Goal: Task Accomplishment & Management: Use online tool/utility

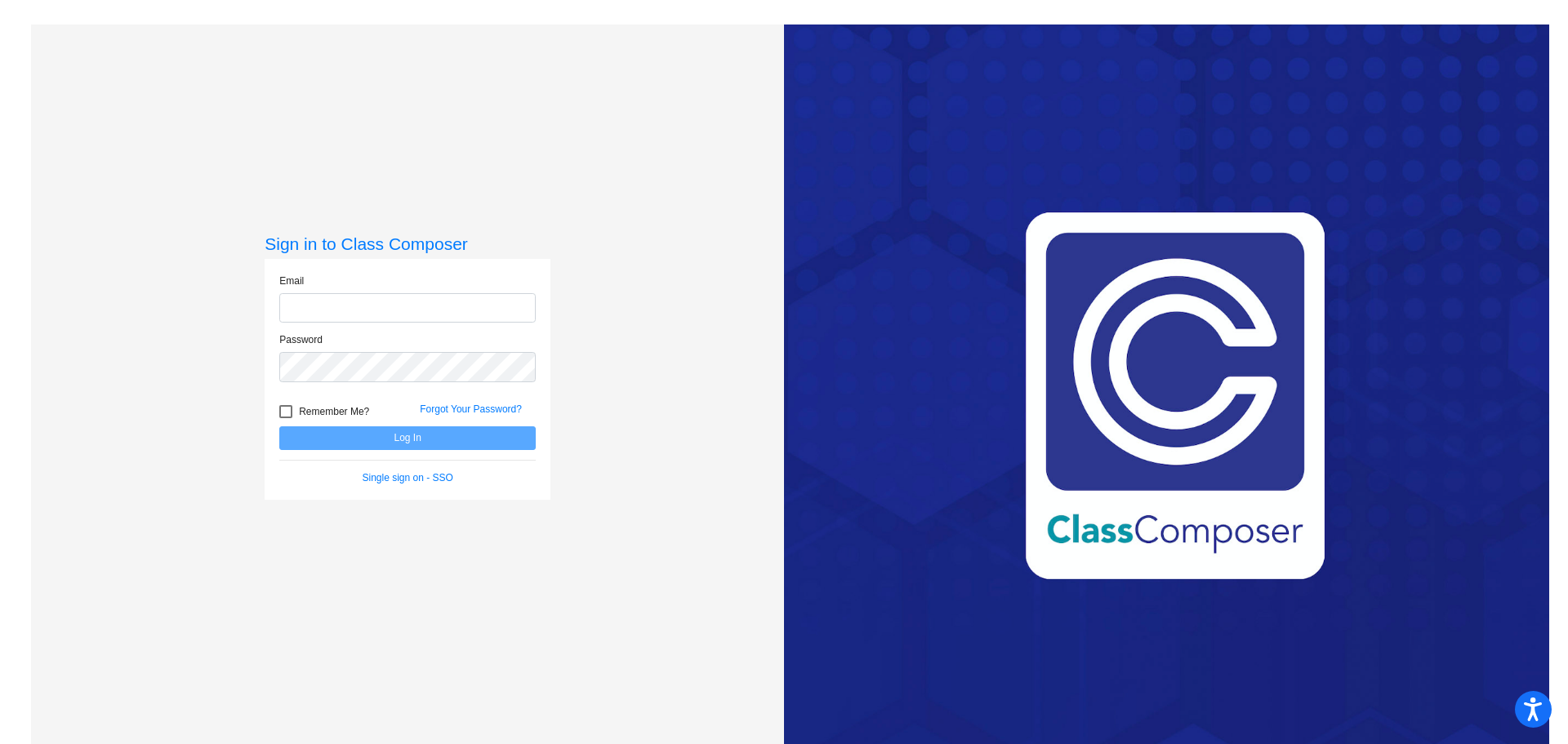
type input "[EMAIL_ADDRESS][PERSON_NAME][DOMAIN_NAME]"
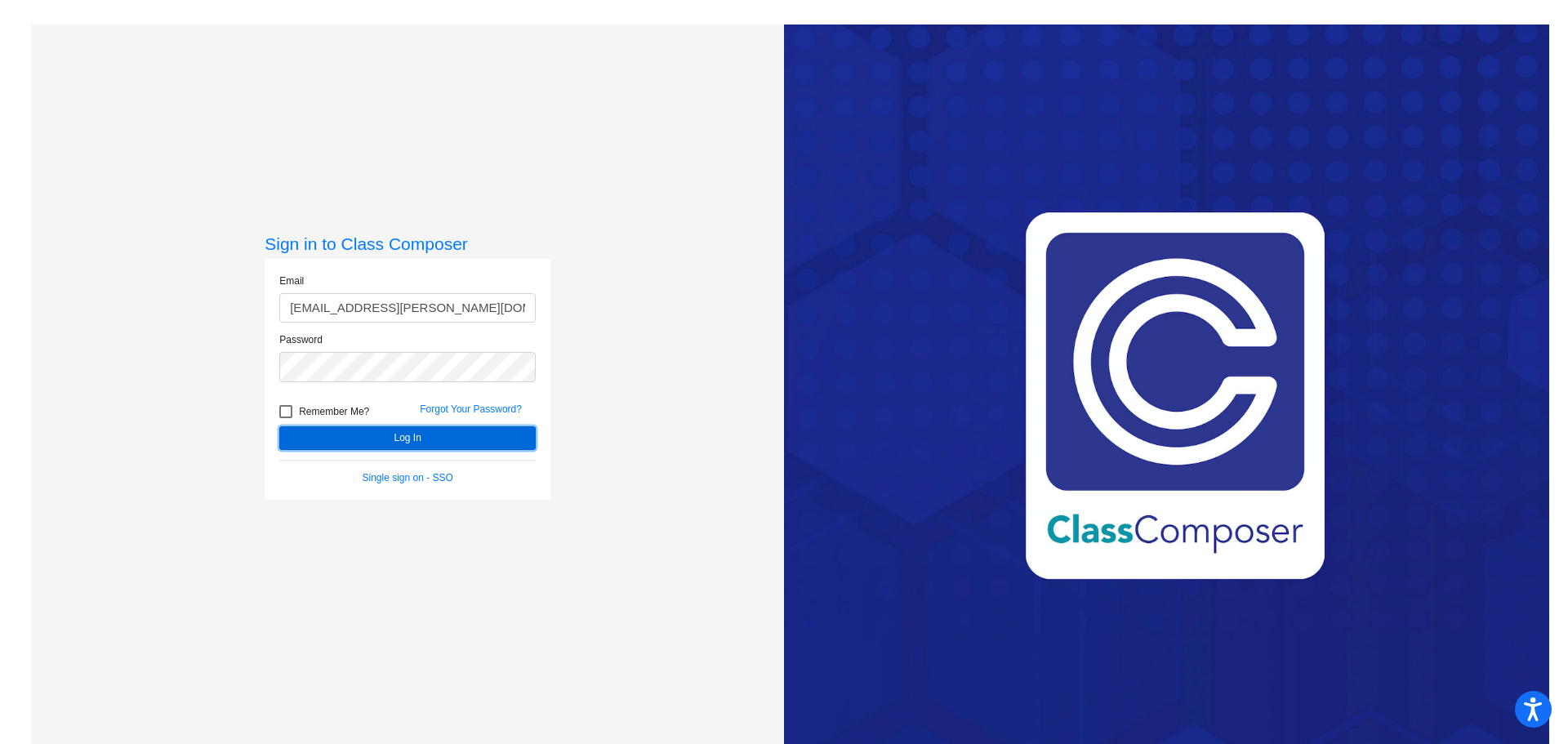
drag, startPoint x: 411, startPoint y: 438, endPoint x: 428, endPoint y: 437, distance: 17.0
click at [411, 439] on button "Log In" at bounding box center [407, 438] width 256 height 23
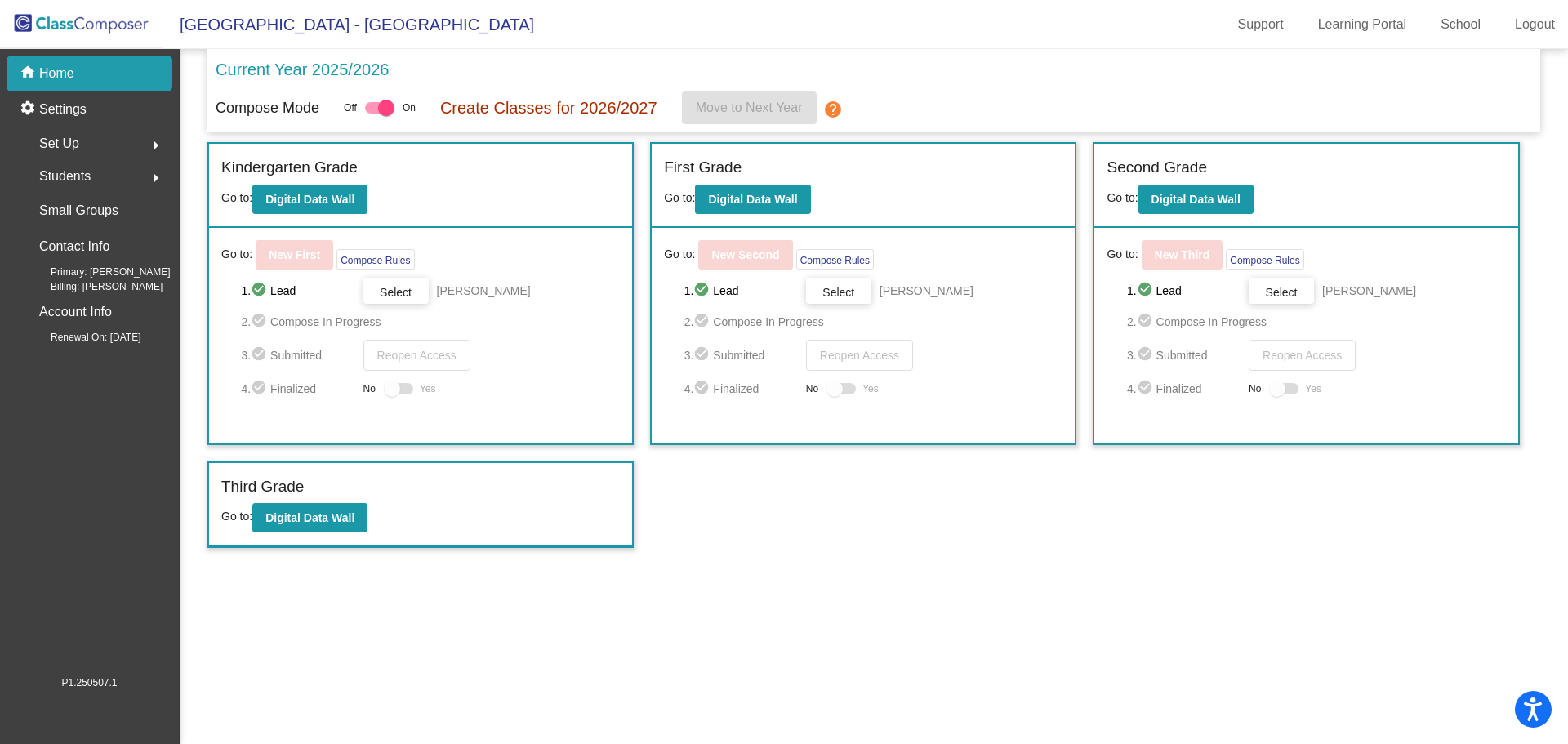
click at [64, 166] on span "Students" at bounding box center [64, 177] width 51 height 23
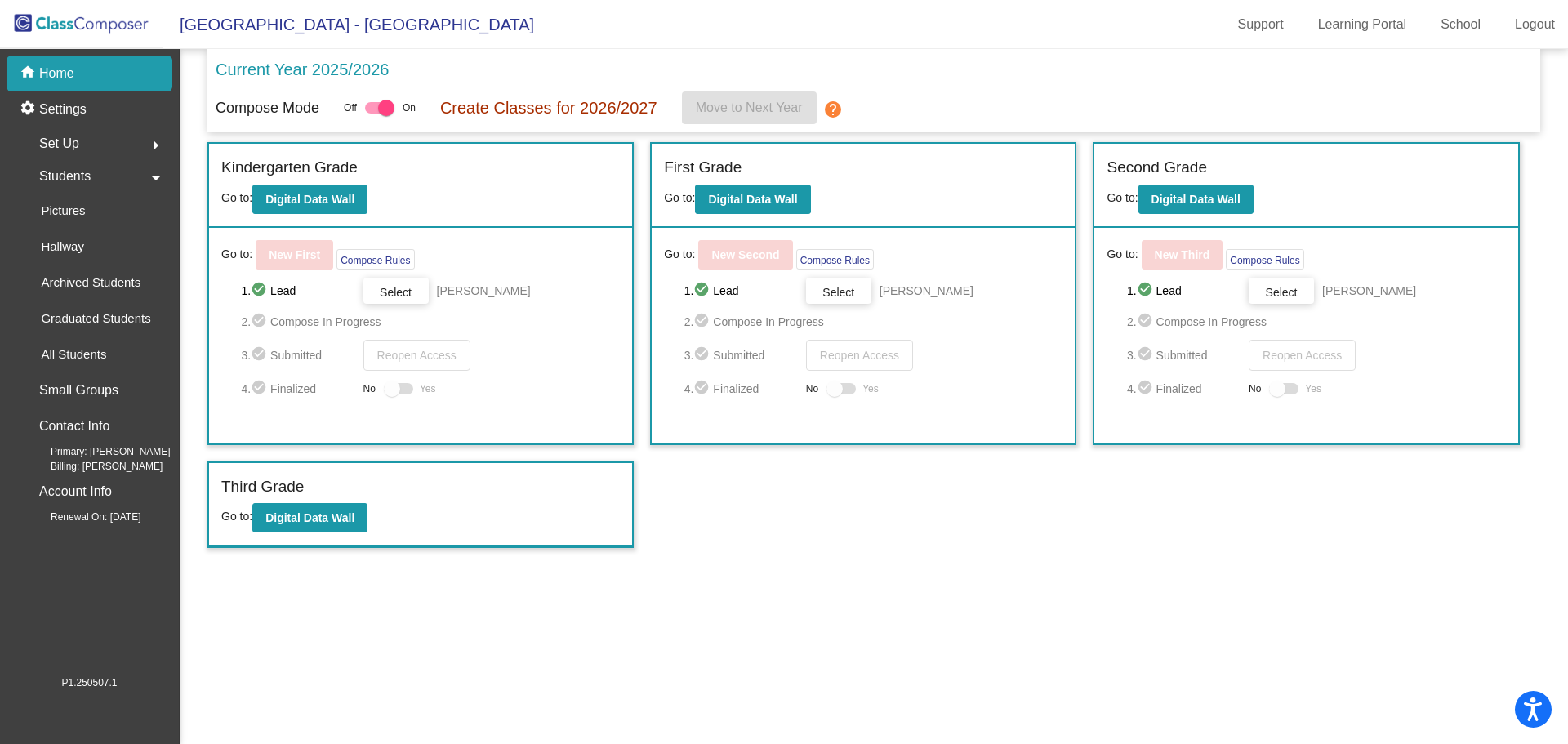
click at [54, 138] on span "Set Up" at bounding box center [58, 144] width 40 height 23
click at [721, 201] on b "Digital Data Wall" at bounding box center [752, 199] width 89 height 13
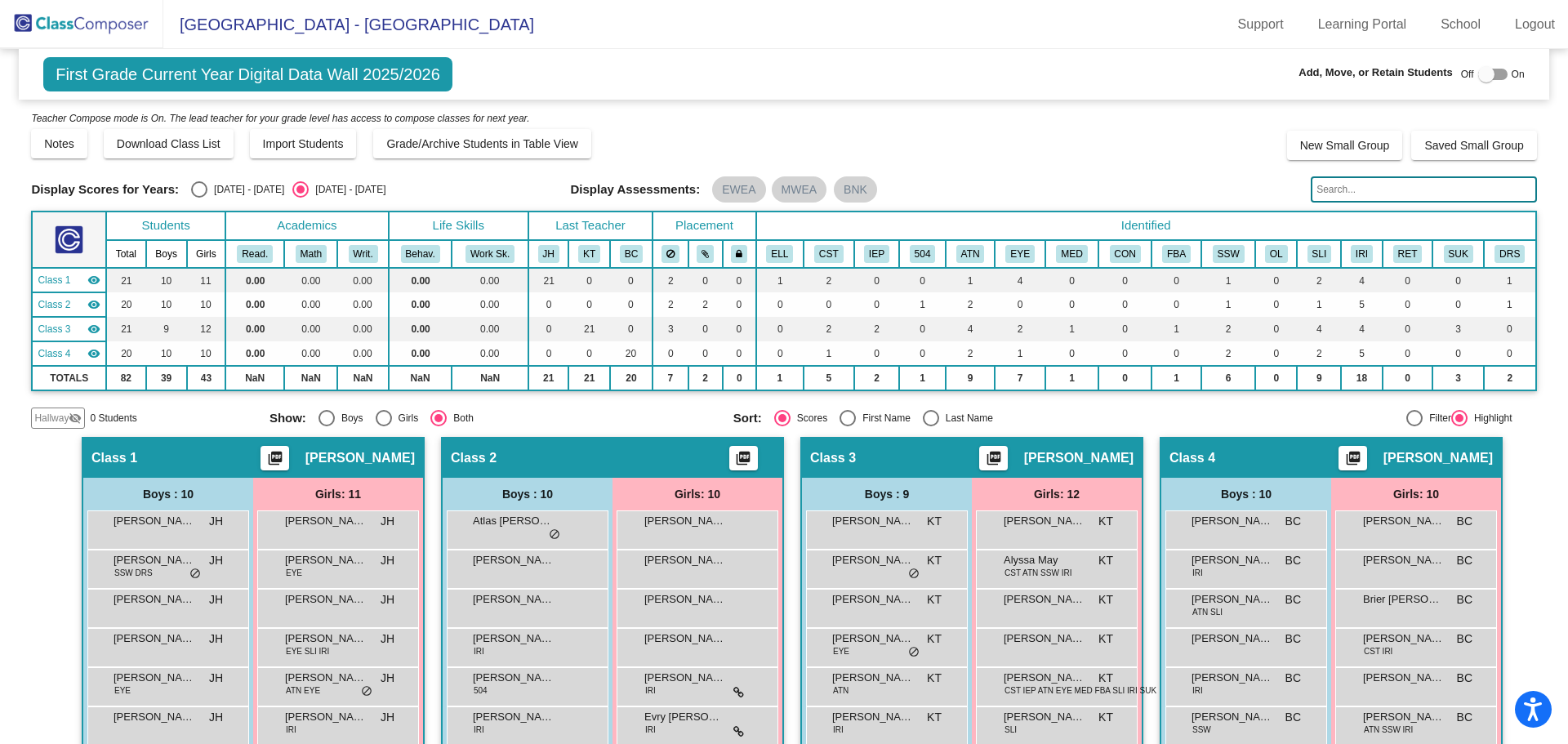
click at [71, 413] on mat-icon "visibility_off" at bounding box center [75, 417] width 13 height 13
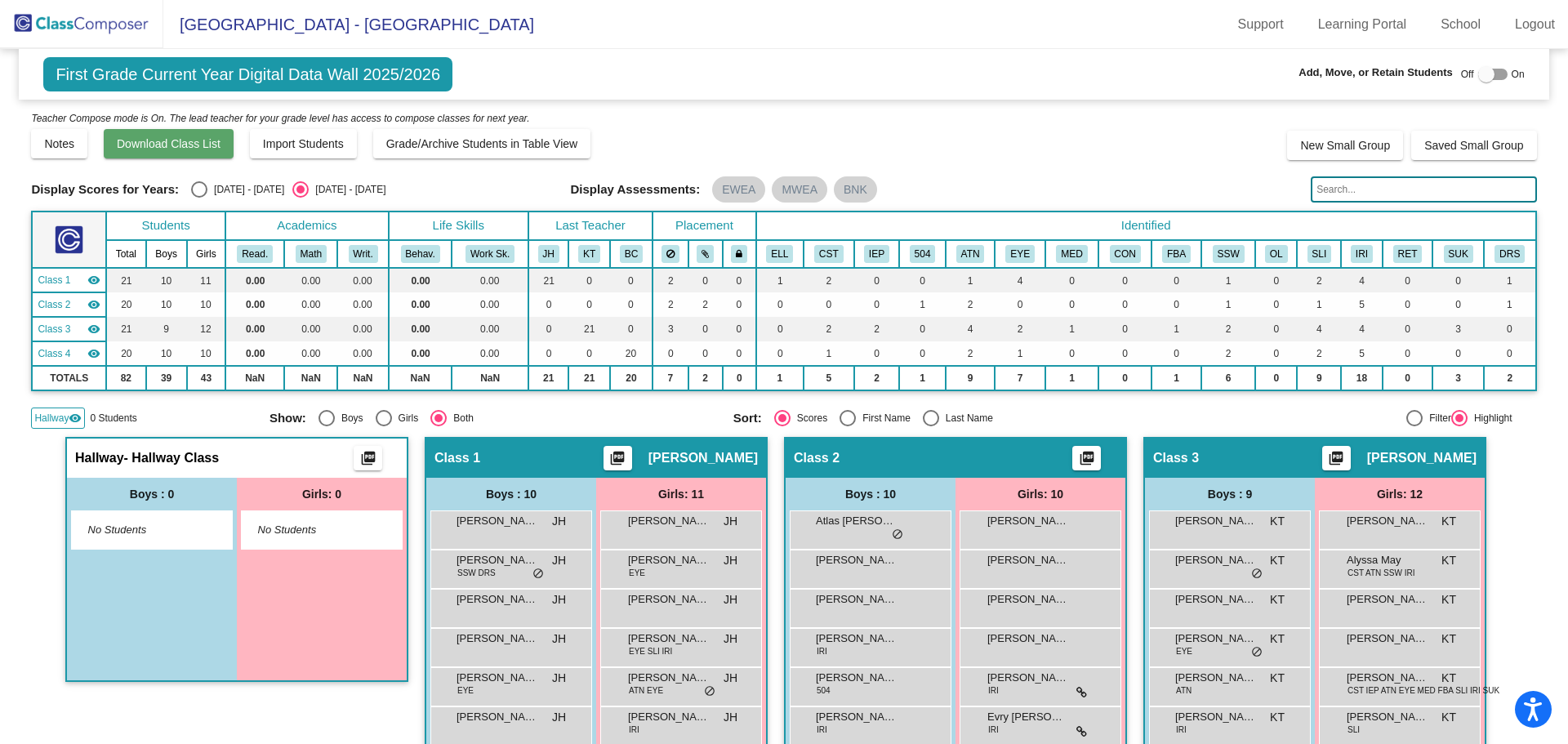
click at [158, 147] on span "Download Class List" at bounding box center [168, 143] width 104 height 13
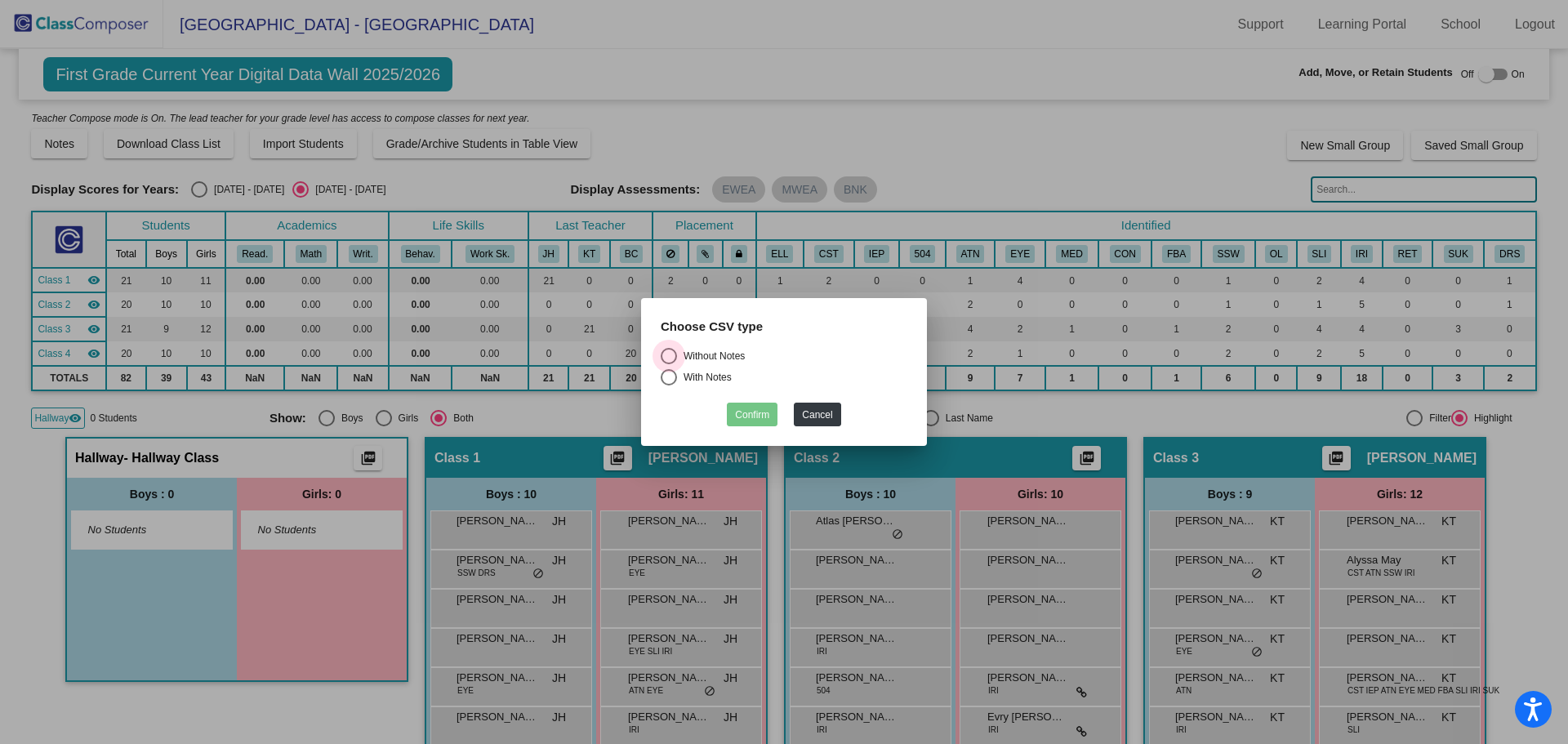
click at [684, 348] on label "Without Notes" at bounding box center [784, 356] width 246 height 16
click at [669, 365] on input "Without Notes" at bounding box center [668, 365] width 1 height 1
radio input "true"
click at [747, 420] on button "Confirm" at bounding box center [752, 414] width 50 height 23
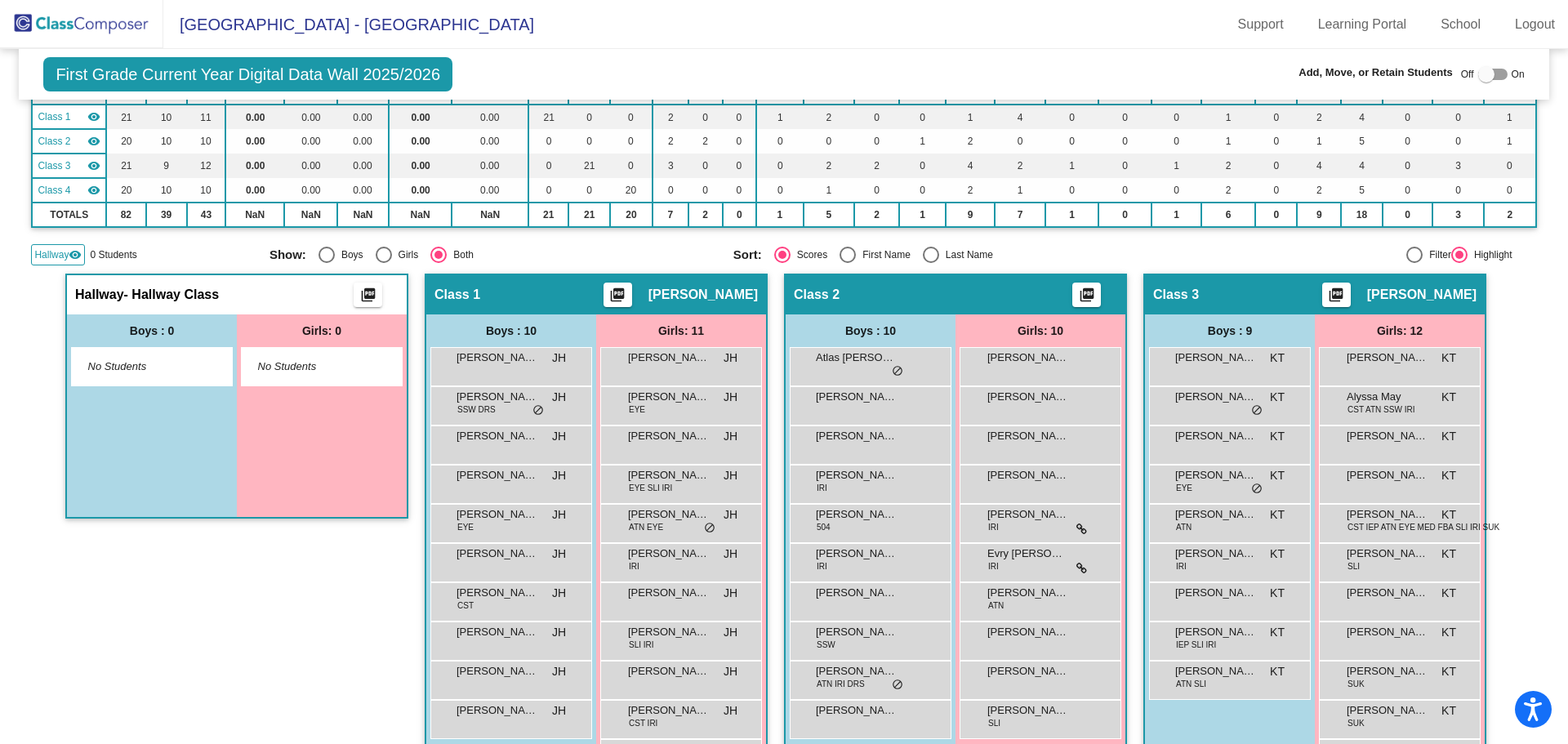
scroll to position [245, 0]
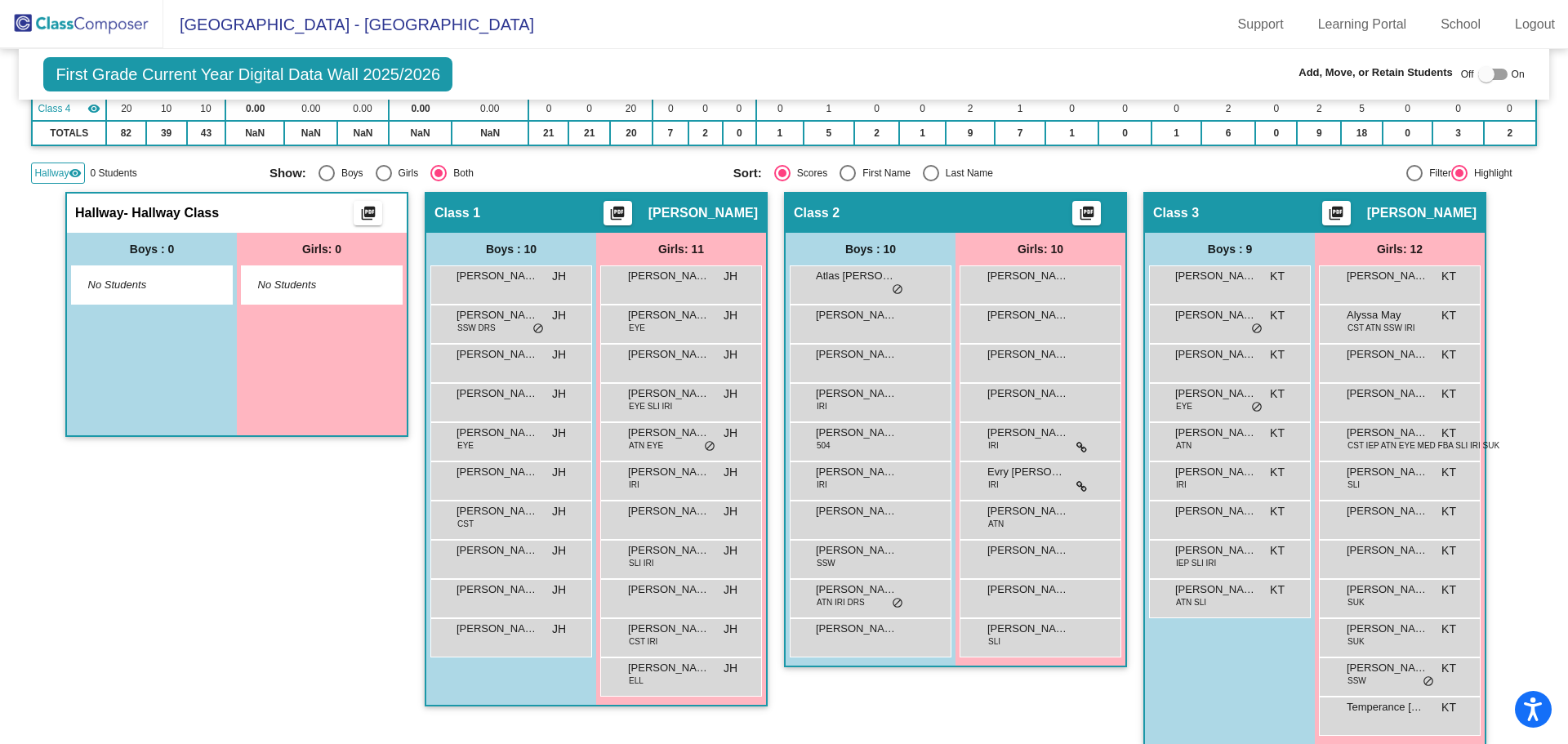
click at [929, 173] on div "Select an option" at bounding box center [931, 173] width 16 height 16
click at [930, 181] on input "Last Name" at bounding box center [930, 181] width 1 height 1
radio input "true"
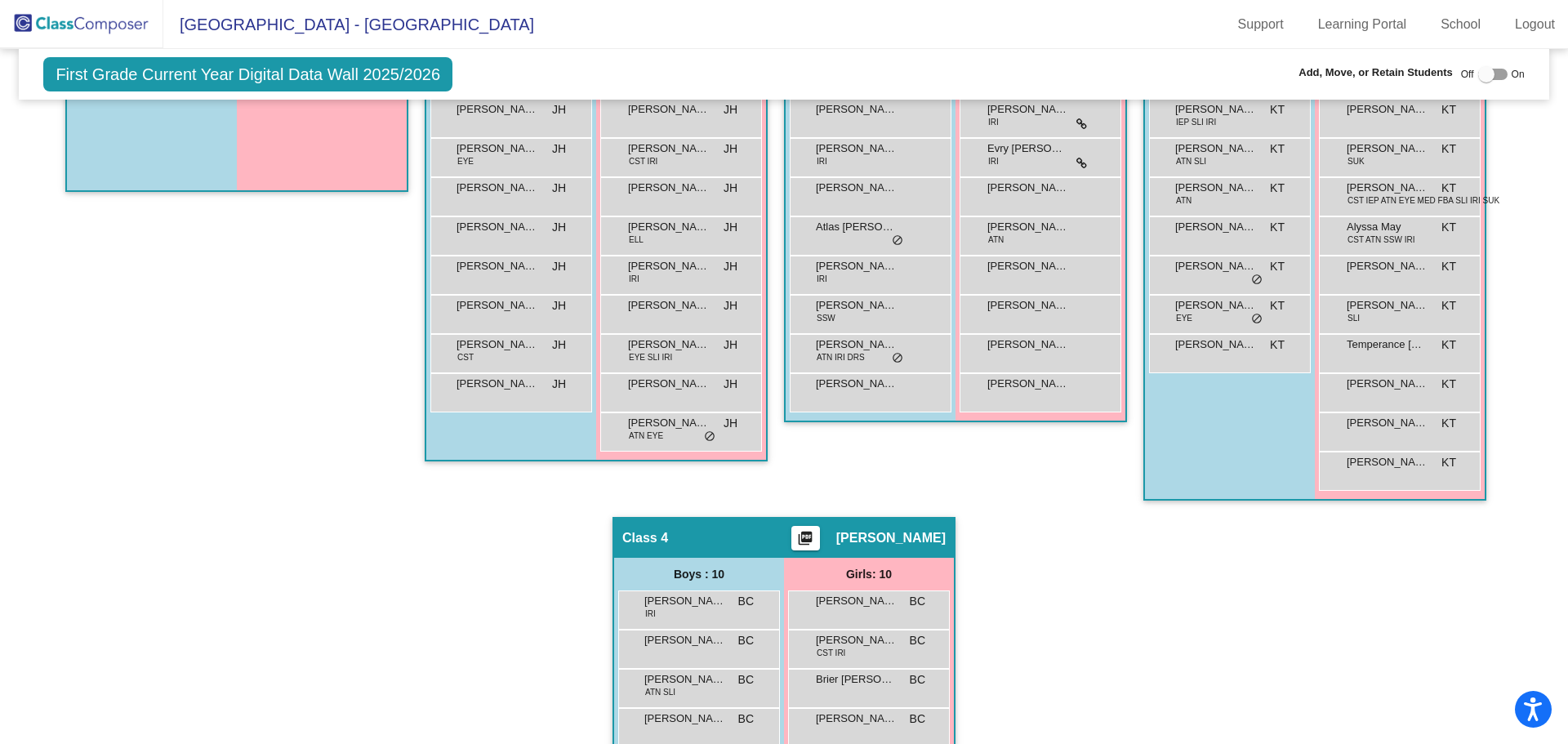
scroll to position [0, 0]
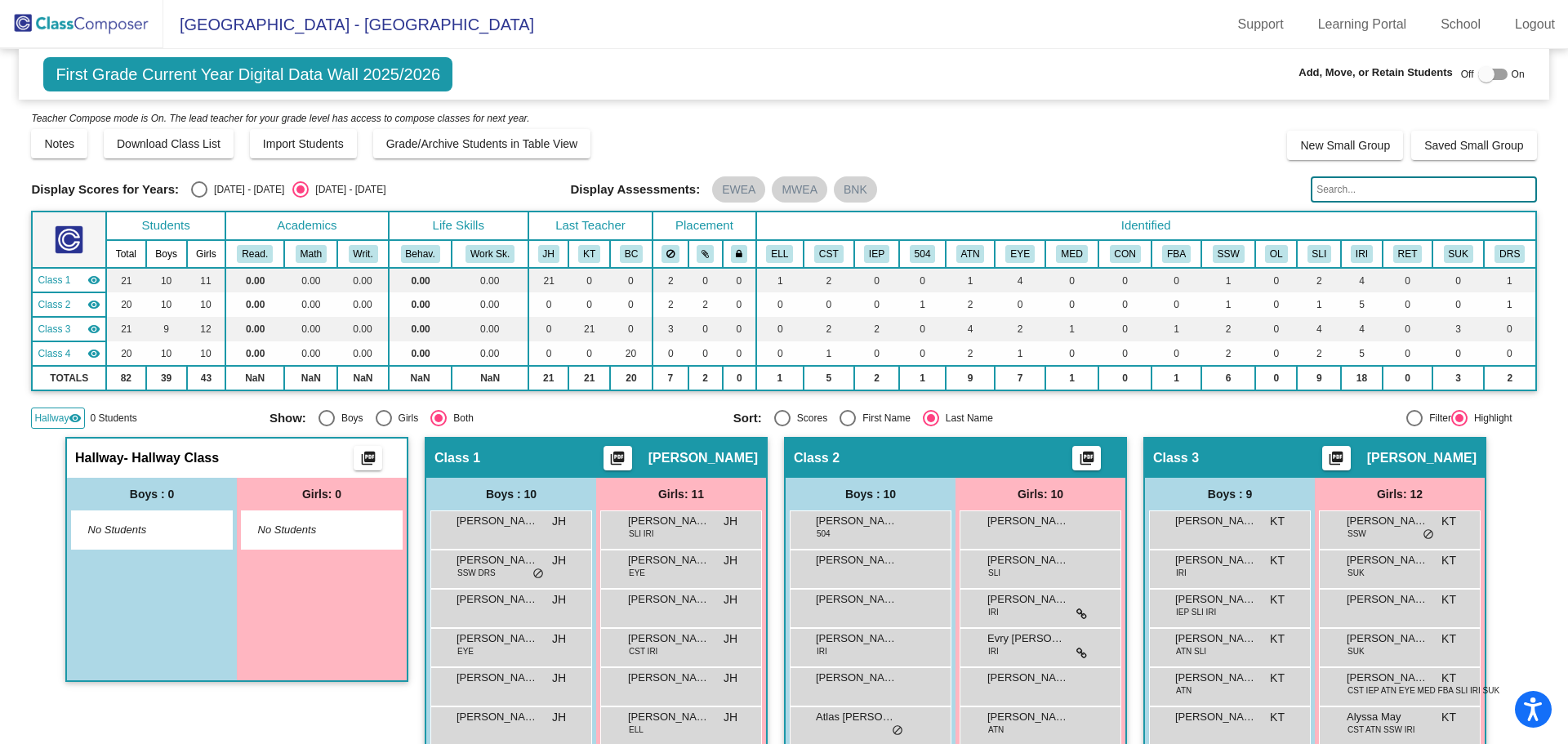
drag, startPoint x: 77, startPoint y: 26, endPoint x: 96, endPoint y: 23, distance: 19.2
click at [77, 26] on img at bounding box center [81, 24] width 163 height 49
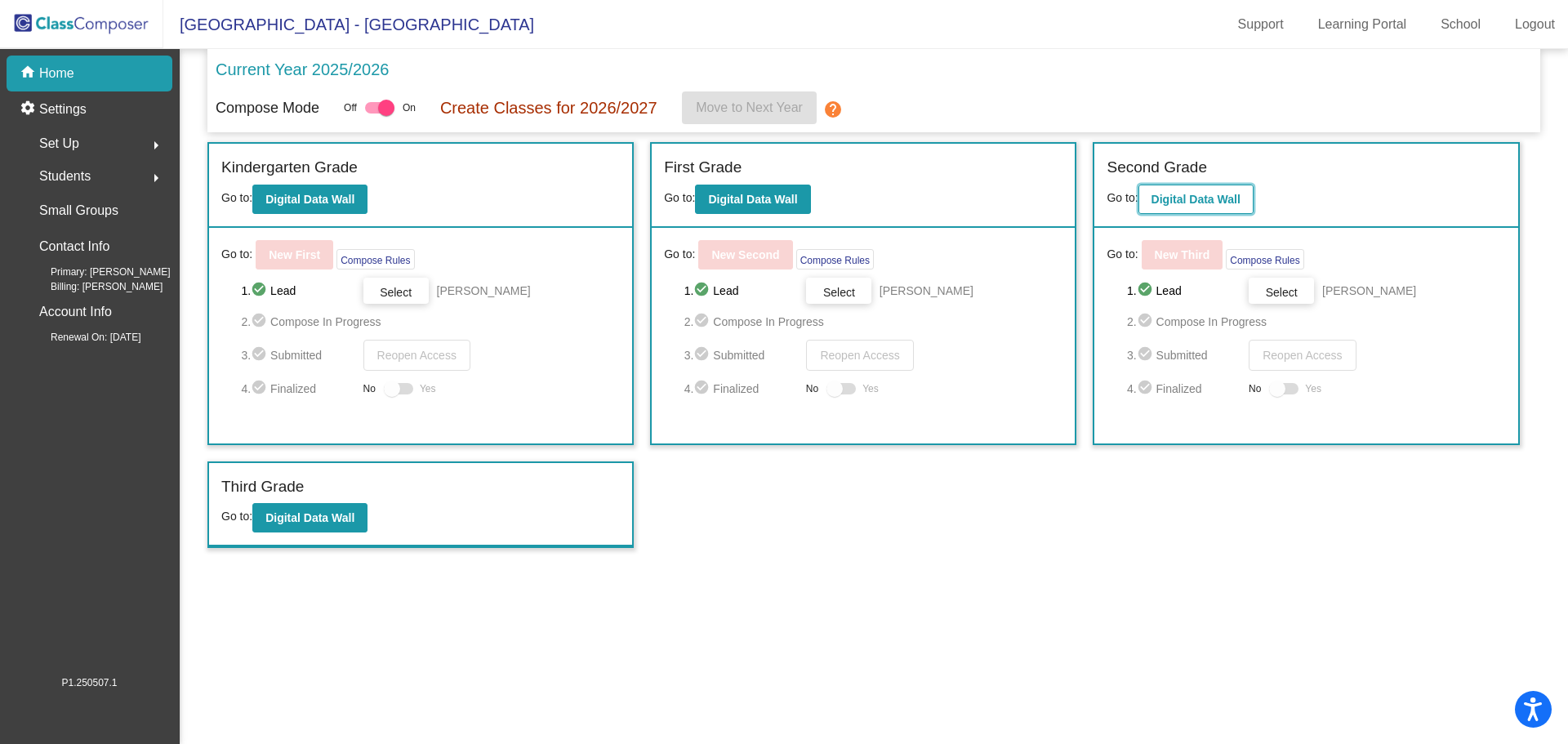
click at [1206, 200] on b "Digital Data Wall" at bounding box center [1197, 199] width 89 height 13
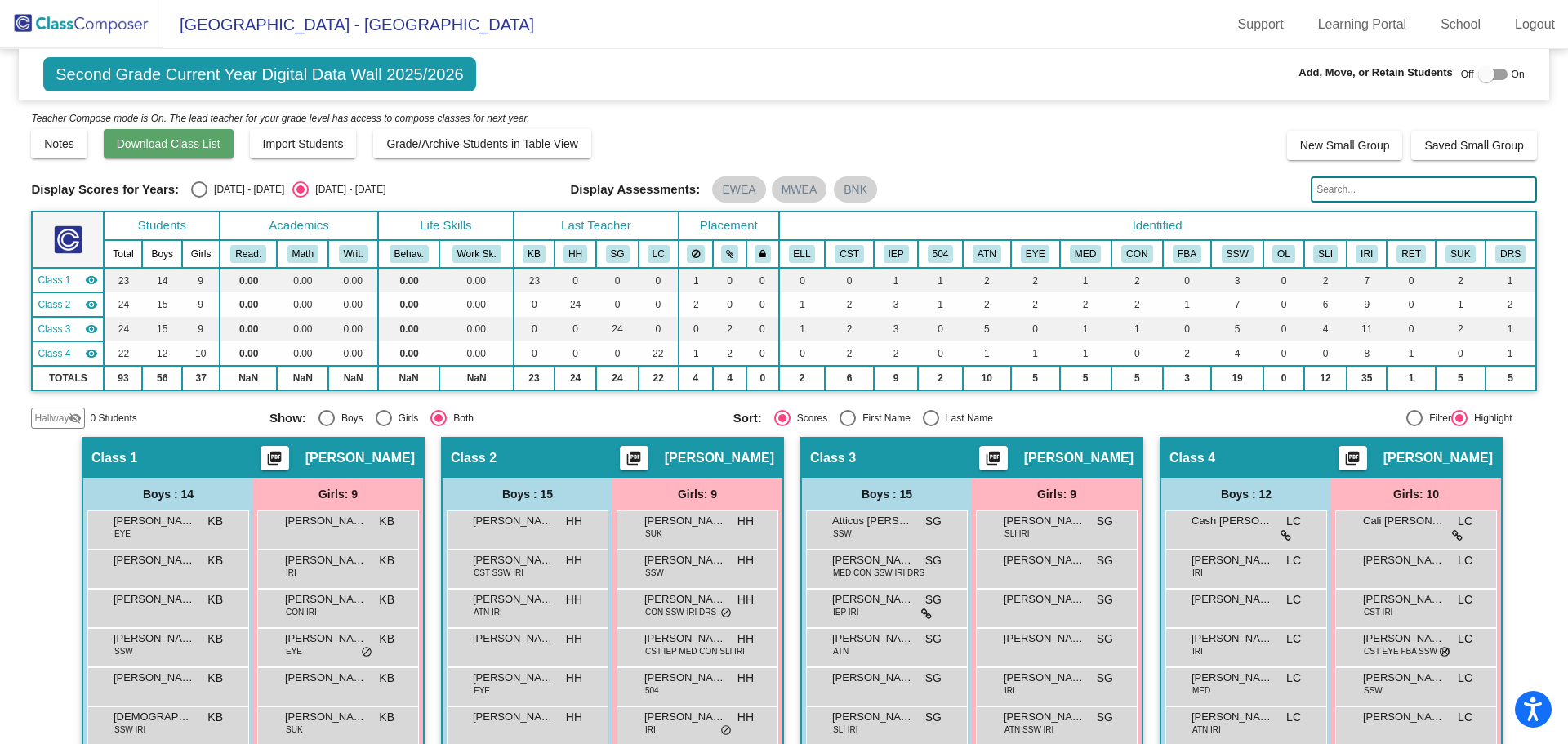
click at [171, 140] on span "Download Class List" at bounding box center [168, 143] width 104 height 13
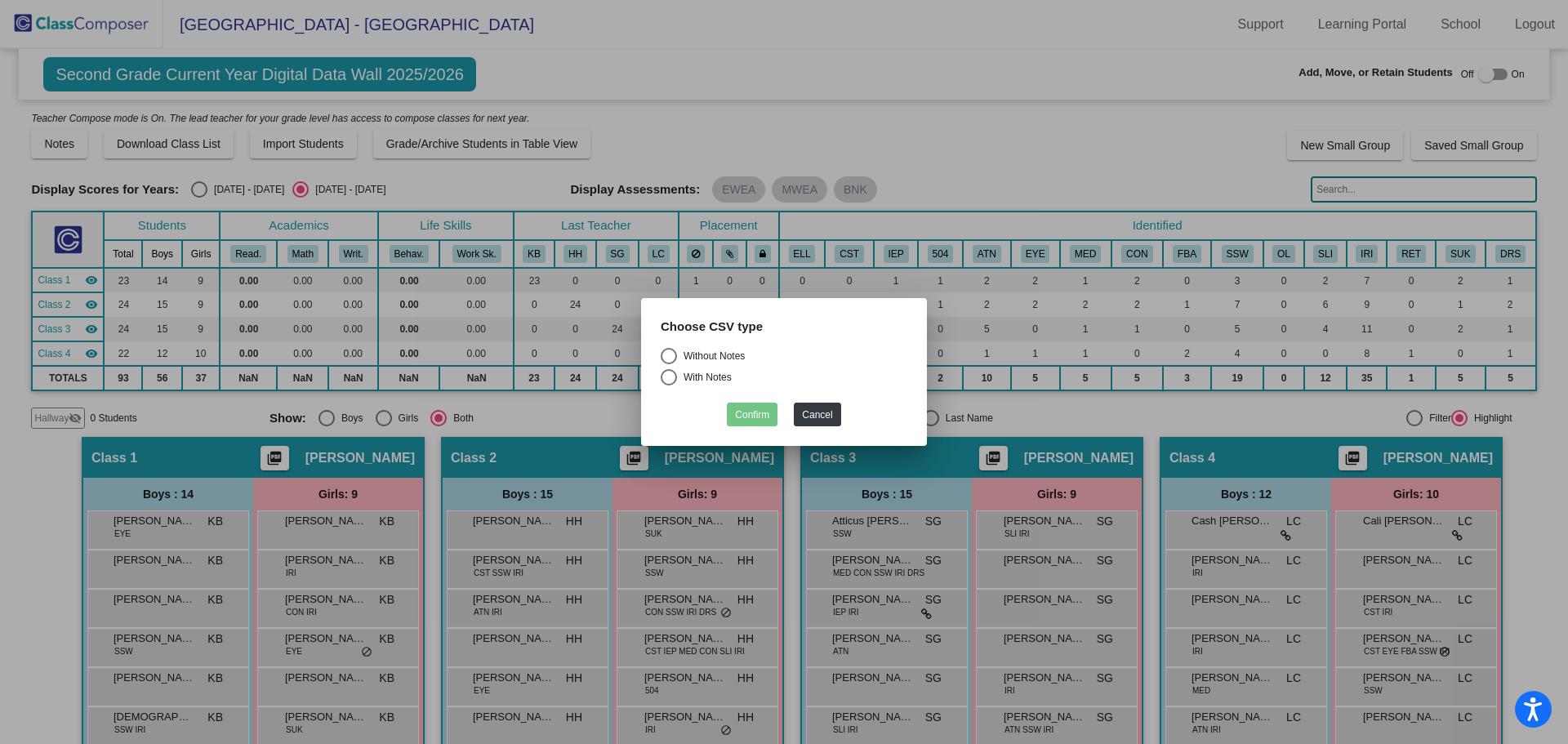
click at [669, 351] on div "Select an option" at bounding box center [668, 356] width 16 height 16
click at [669, 365] on input "Without Notes" at bounding box center [668, 365] width 1 height 1
radio input "true"
click at [751, 411] on button "Confirm" at bounding box center [752, 414] width 50 height 23
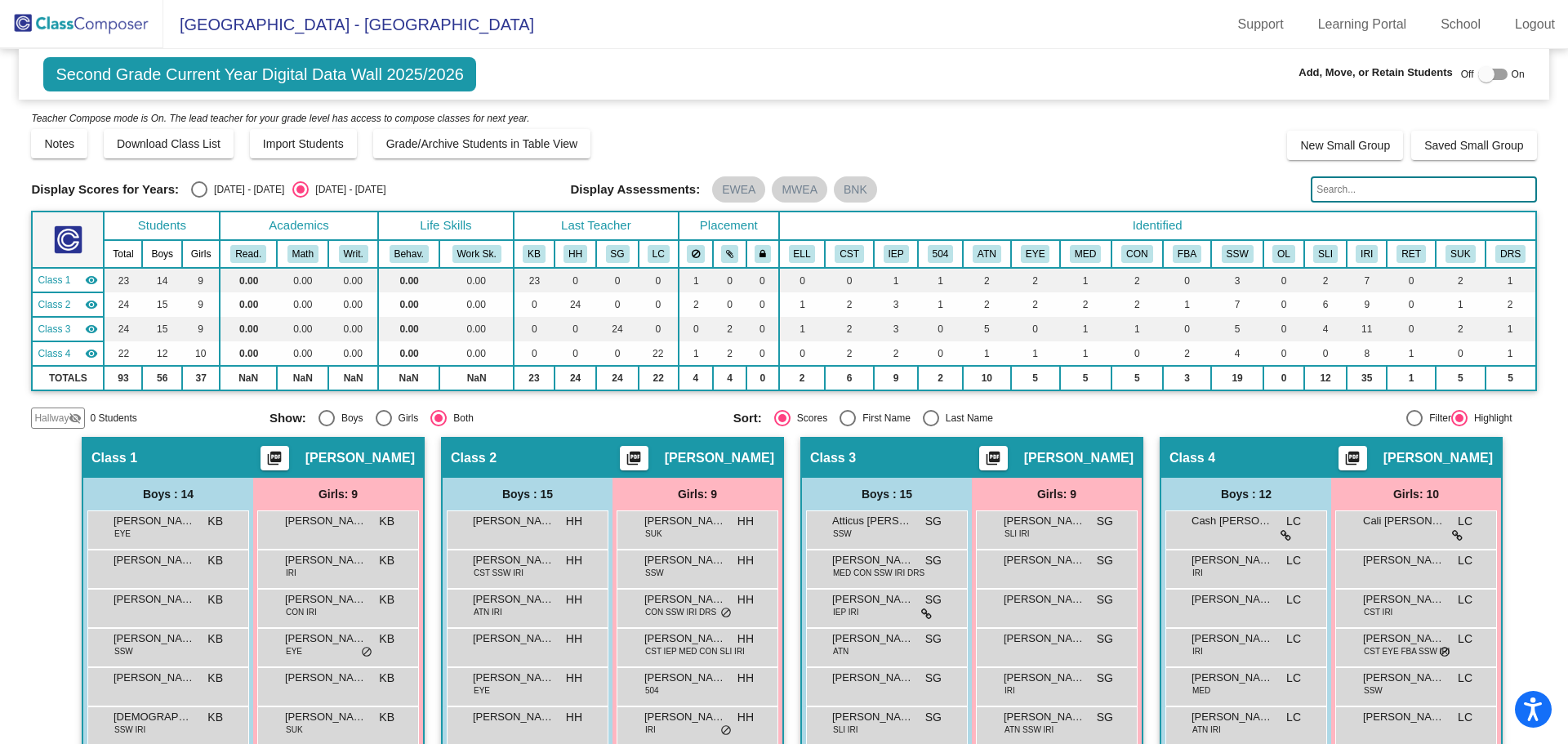
drag, startPoint x: 107, startPoint y: 24, endPoint x: 255, endPoint y: 26, distance: 148.0
click at [107, 23] on img at bounding box center [81, 24] width 163 height 49
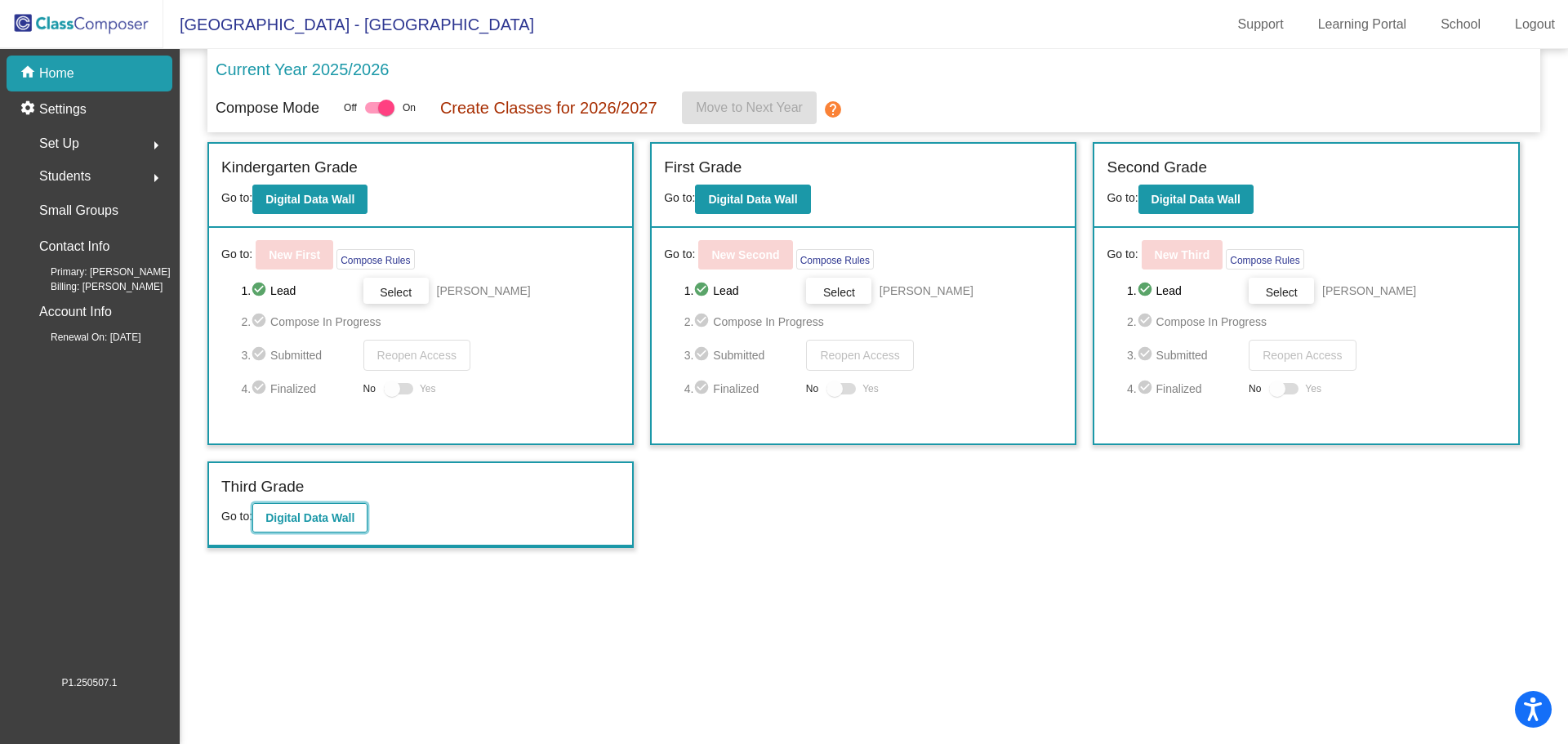
click at [303, 505] on button "Digital Data Wall" at bounding box center [309, 518] width 115 height 29
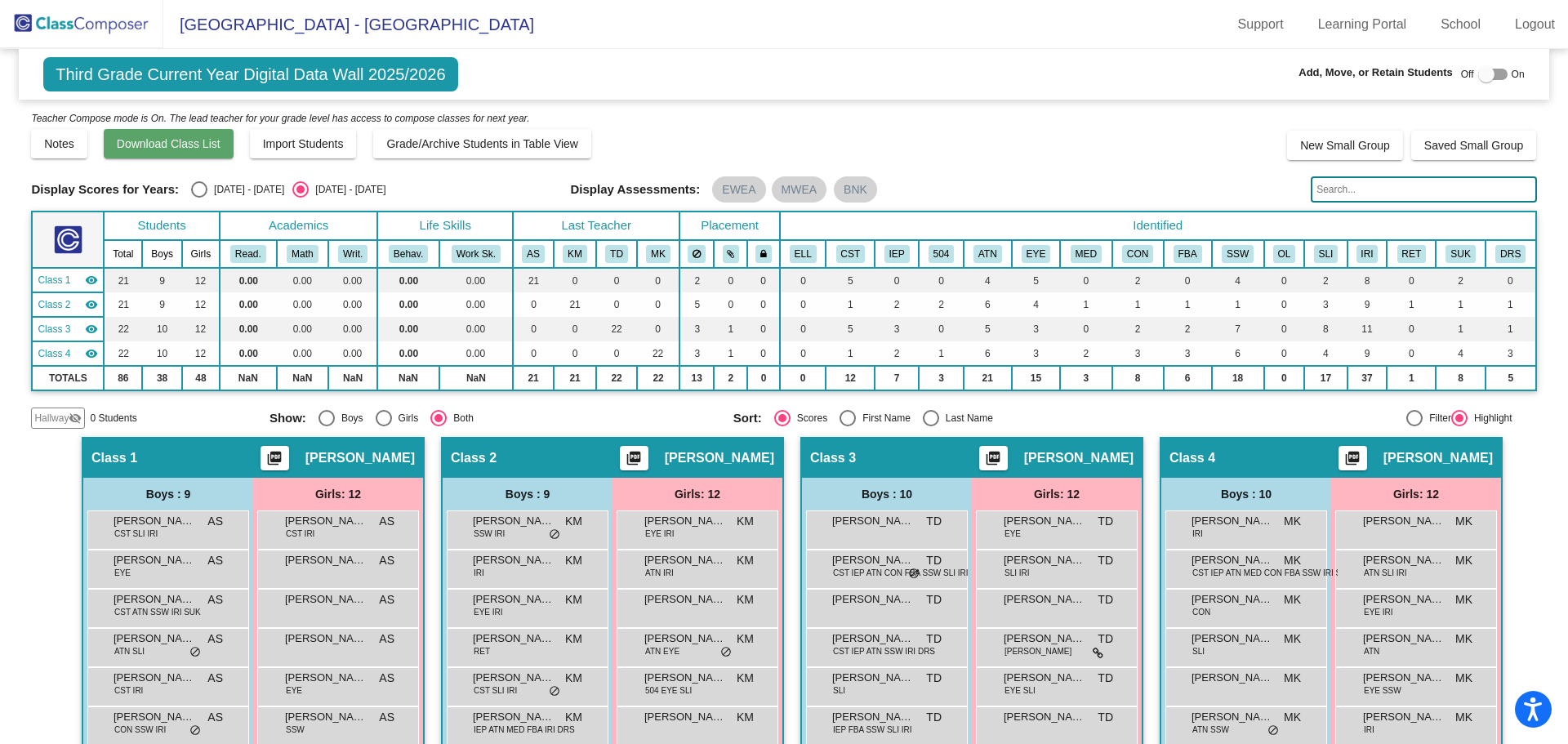
click at [174, 146] on span "Download Class List" at bounding box center [168, 143] width 104 height 13
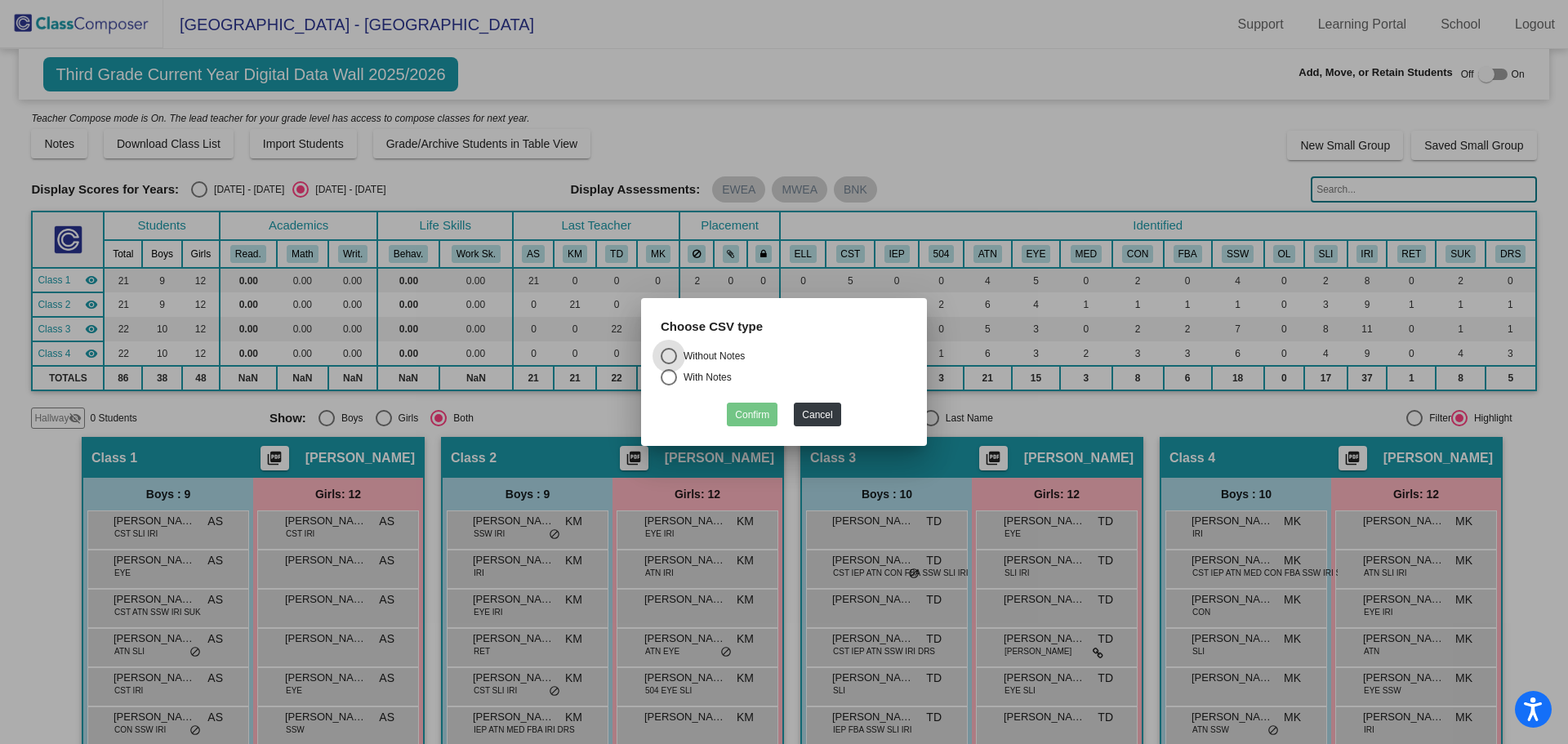
click at [727, 355] on div "Without Notes" at bounding box center [711, 356] width 68 height 15
click at [669, 365] on input "Without Notes" at bounding box center [668, 365] width 1 height 1
radio input "true"
drag, startPoint x: 739, startPoint y: 411, endPoint x: 668, endPoint y: 424, distance: 72.2
click at [740, 411] on button "Confirm" at bounding box center [752, 414] width 50 height 23
